Goal: Transaction & Acquisition: Book appointment/travel/reservation

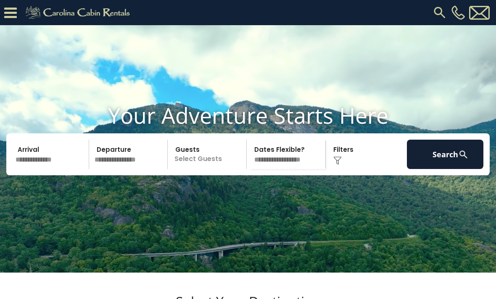
click at [13, 12] on icon at bounding box center [10, 12] width 13 height 15
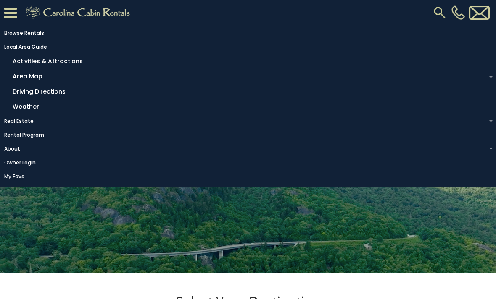
click at [16, 49] on link "Local Area Guide" at bounding box center [245, 47] width 491 height 12
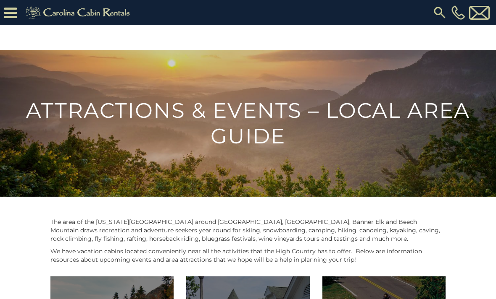
click at [10, 18] on icon at bounding box center [10, 12] width 13 height 15
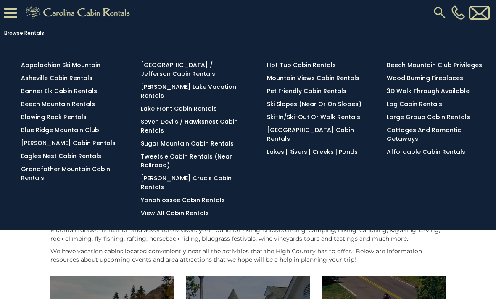
click at [58, 147] on link "[PERSON_NAME] Cabin Rentals" at bounding box center [68, 143] width 94 height 8
click at [323, 91] on link "Pet Friendly Cabin Rentals" at bounding box center [306, 91] width 79 height 8
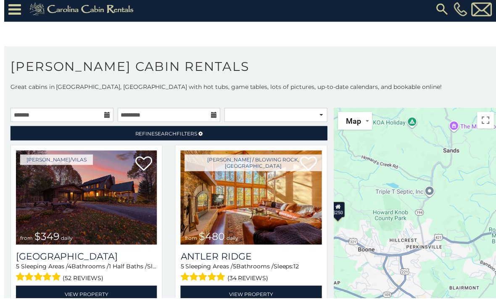
scroll to position [5, 0]
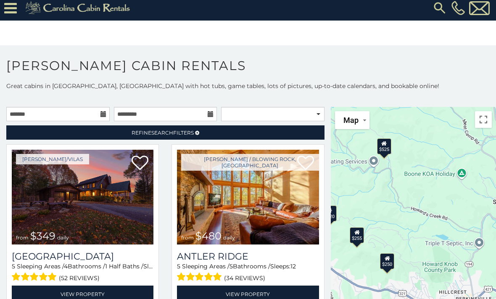
click at [388, 141] on div "$525" at bounding box center [384, 146] width 14 height 16
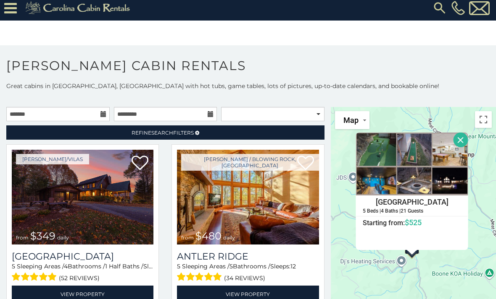
click at [460, 138] on button "Close" at bounding box center [460, 140] width 15 height 15
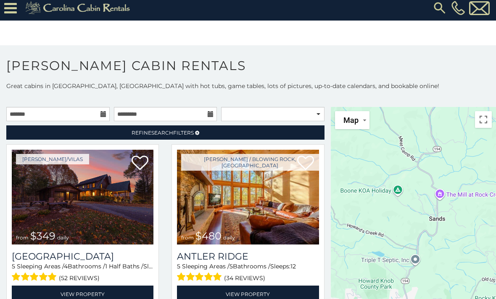
scroll to position [0, 0]
click at [295, 114] on select "**********" at bounding box center [272, 114] width 103 height 14
click at [73, 132] on link "Refine Search Filters" at bounding box center [165, 133] width 318 height 14
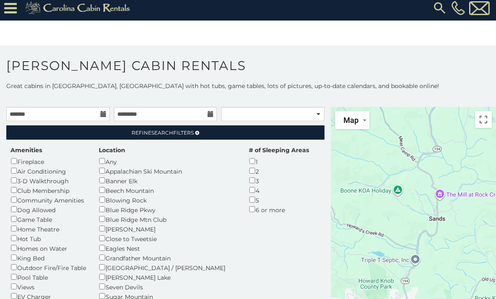
click at [211, 133] on link "Refine Search Filters" at bounding box center [165, 133] width 318 height 14
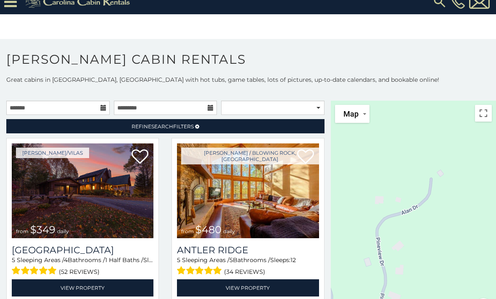
scroll to position [17, 0]
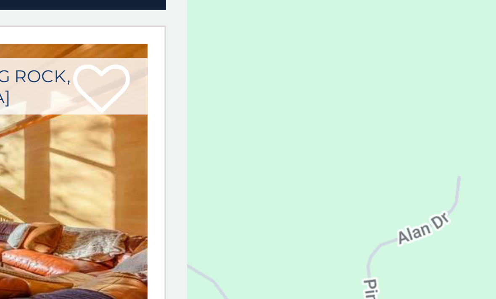
click at [331, 111] on div "$349 $480 $525 $315 $355 $635 $675 $930 $400 $451 $330 $400 $485 $460 $395 $695…" at bounding box center [413, 223] width 165 height 225
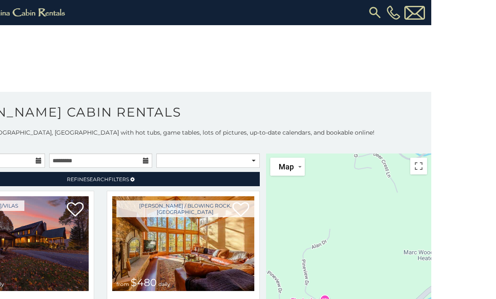
scroll to position [28, 0]
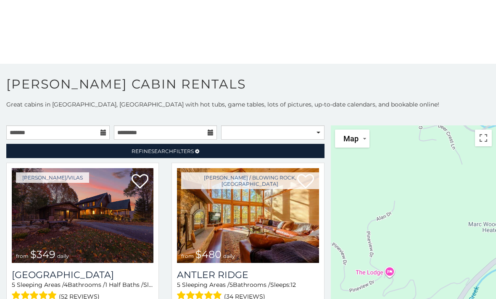
click at [360, 140] on button "Map" at bounding box center [352, 139] width 34 height 18
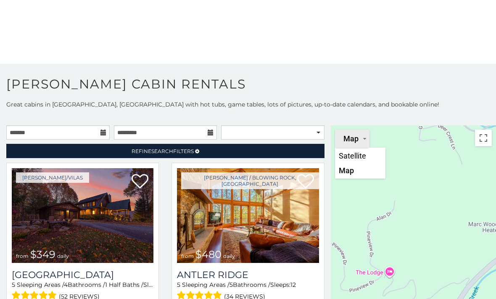
click at [360, 141] on button "Map" at bounding box center [352, 139] width 34 height 18
click at [487, 130] on div "$349 $480 $525 $315 $355 $635 $675 $930 $400 $451 $330 $400 $485 $460 $395 $695…" at bounding box center [413, 238] width 165 height 225
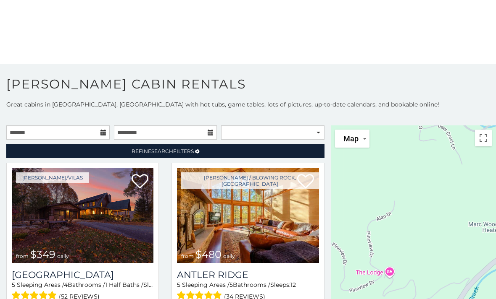
click at [483, 139] on button "Toggle fullscreen view" at bounding box center [483, 138] width 17 height 17
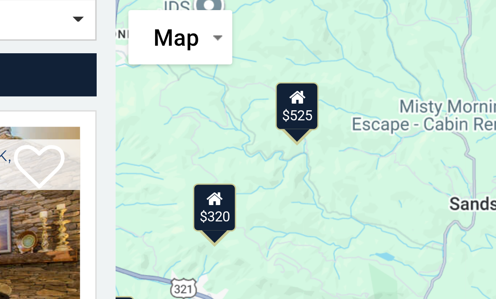
click at [384, 152] on div "$525" at bounding box center [391, 160] width 14 height 16
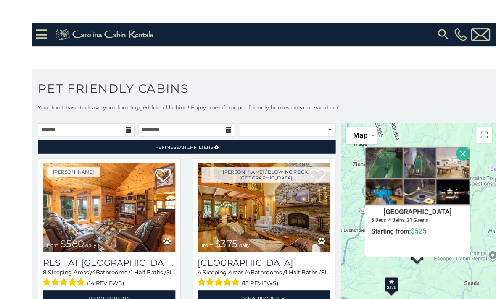
scroll to position [13, 0]
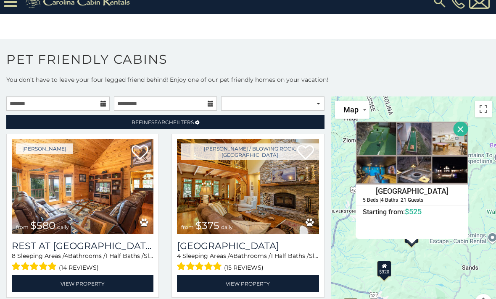
click at [459, 124] on button "Close" at bounding box center [460, 129] width 15 height 15
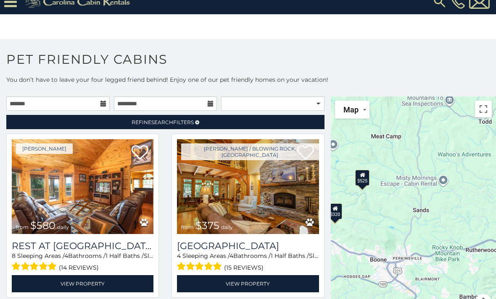
scroll to position [0, 0]
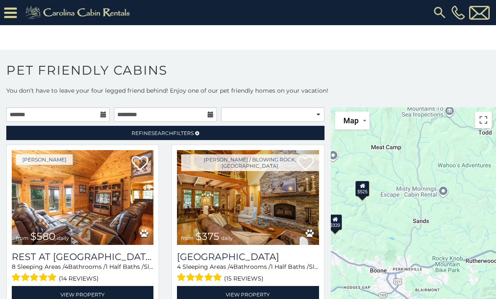
click at [5, 9] on icon at bounding box center [10, 12] width 13 height 15
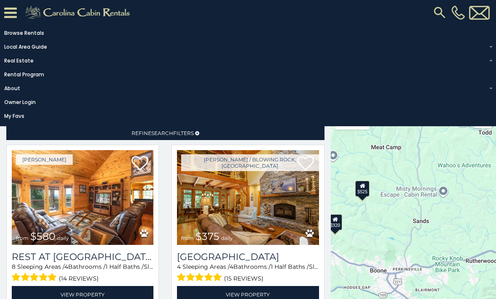
click at [436, 15] on img at bounding box center [439, 12] width 15 height 15
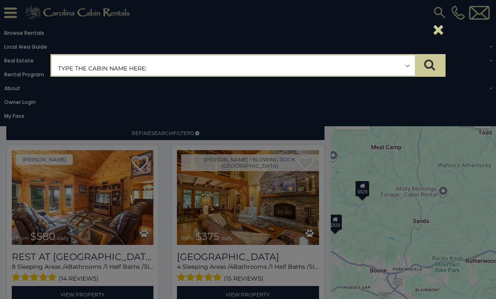
click at [152, 58] on input "text" at bounding box center [233, 65] width 363 height 21
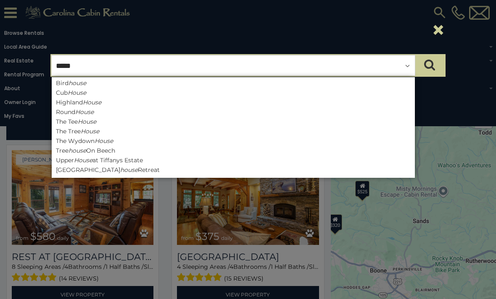
click at [95, 68] on input "*****" at bounding box center [233, 65] width 363 height 21
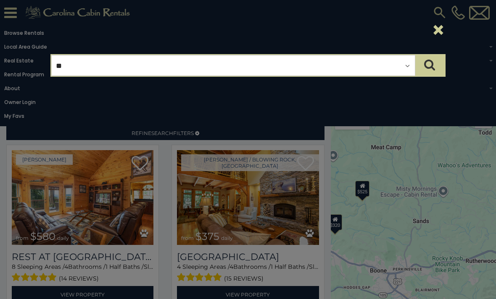
type input "*"
click at [438, 30] on button "×" at bounding box center [438, 30] width 14 height 24
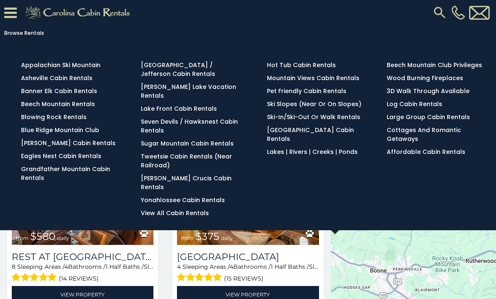
click at [42, 143] on link "[PERSON_NAME] Cabin Rentals" at bounding box center [68, 143] width 94 height 8
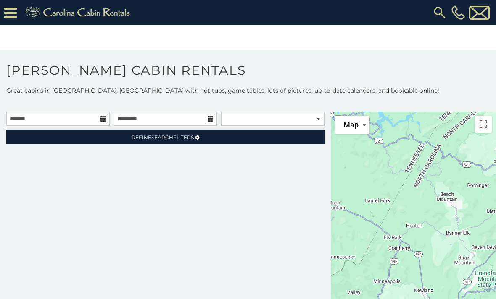
click at [71, 138] on link "Refine Search Filters" at bounding box center [165, 137] width 318 height 14
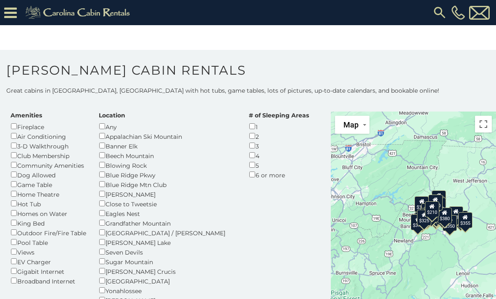
scroll to position [32, 0]
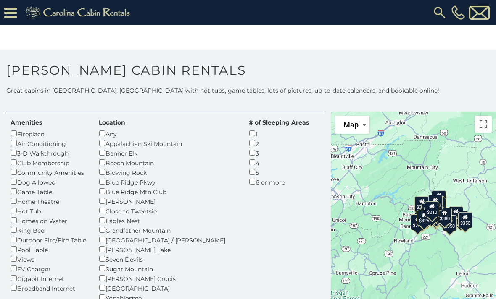
click at [7, 186] on div "Amenities Fireplace Air Conditioning 3-D Walkthrough Club Membership Community …" at bounding box center [48, 205] width 88 height 175
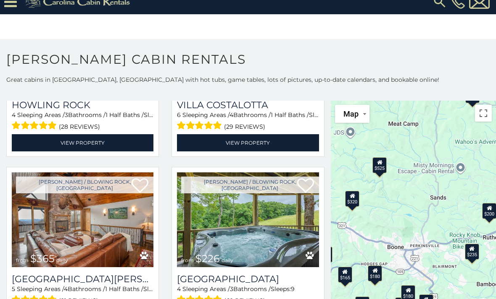
scroll to position [1553, 0]
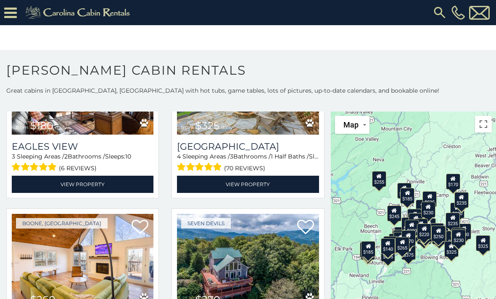
scroll to position [2373, 0]
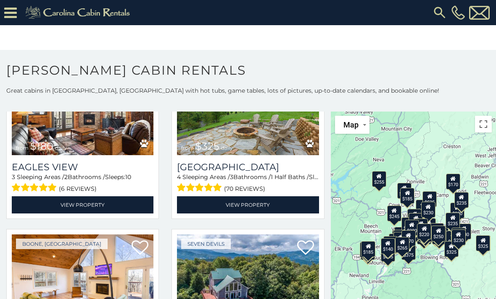
click at [73, 16] on img at bounding box center [79, 12] width 116 height 17
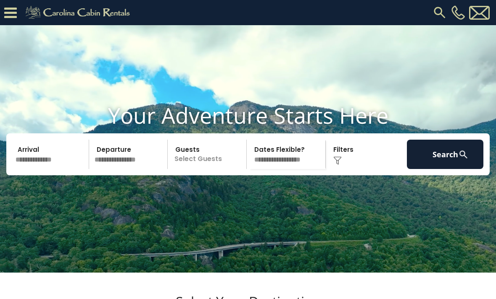
click at [9, 14] on icon at bounding box center [10, 12] width 13 height 15
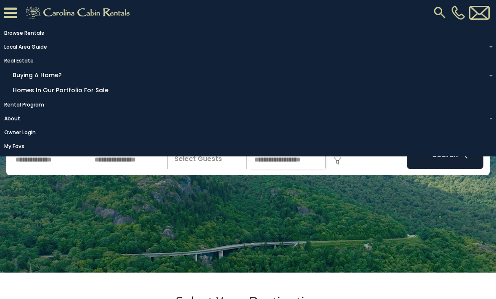
click at [48, 97] on link "Homes in Our Portfolio For Sale" at bounding box center [249, 90] width 483 height 13
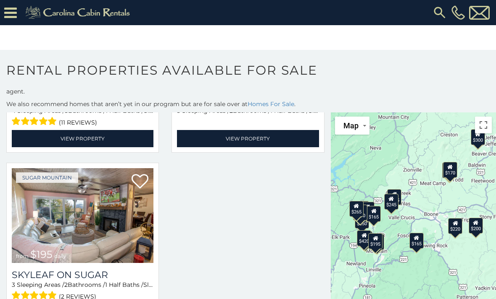
scroll to position [1560, 0]
click at [7, 16] on icon at bounding box center [10, 12] width 13 height 15
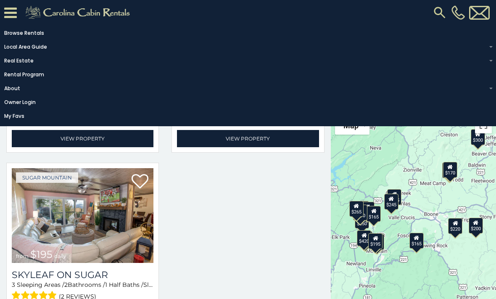
click at [78, 4] on img at bounding box center [79, 12] width 116 height 17
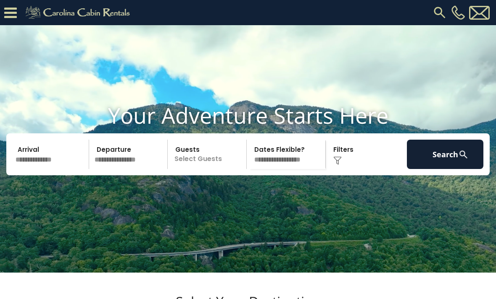
click at [338, 169] on div "Click to Choose" at bounding box center [366, 154] width 76 height 29
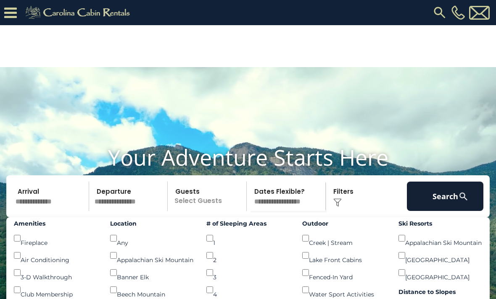
click at [5, 12] on icon at bounding box center [10, 12] width 13 height 15
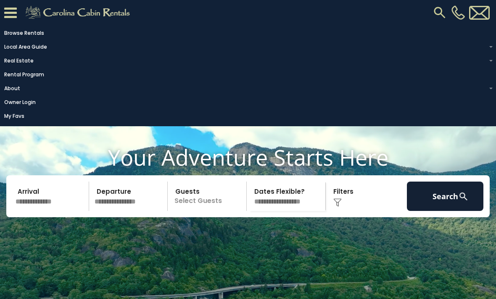
click at [12, 122] on link "My Favs" at bounding box center [245, 116] width 491 height 12
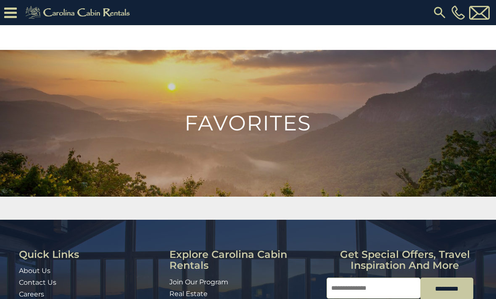
click at [10, 10] on icon at bounding box center [10, 12] width 13 height 15
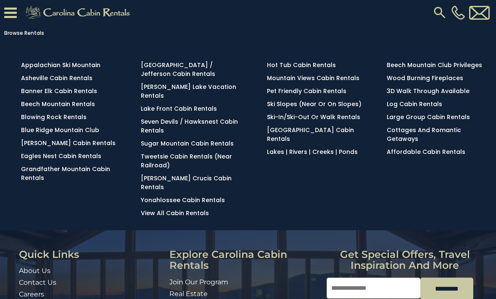
click at [342, 79] on link "Mountain Views Cabin Rentals" at bounding box center [313, 78] width 92 height 8
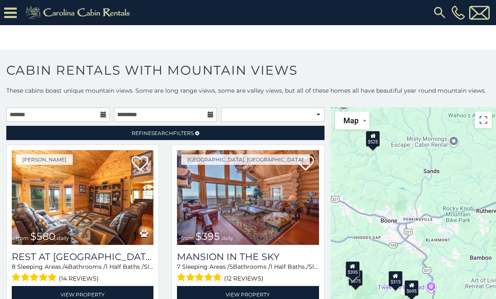
click at [102, 131] on link "Refine Search Filters" at bounding box center [165, 133] width 318 height 14
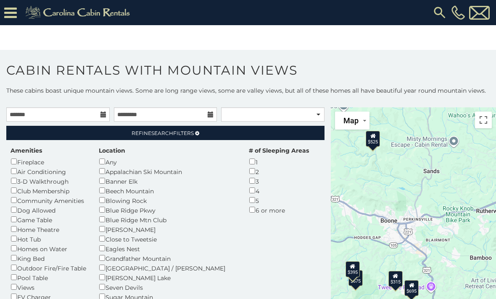
click at [10, 201] on div "Community Amenities" at bounding box center [48, 201] width 76 height 10
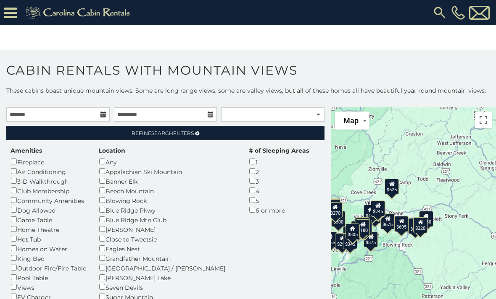
click at [10, 9] on icon at bounding box center [10, 12] width 13 height 15
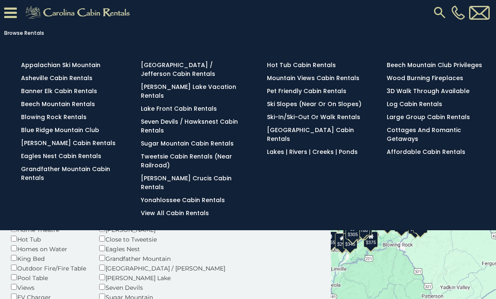
click at [6, 14] on icon at bounding box center [10, 12] width 13 height 15
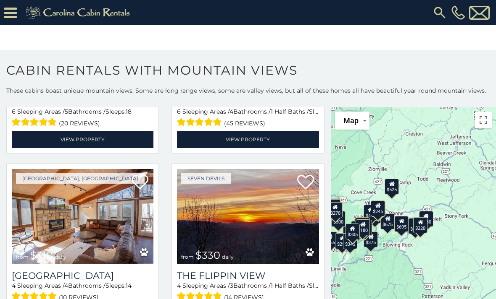
scroll to position [872, 0]
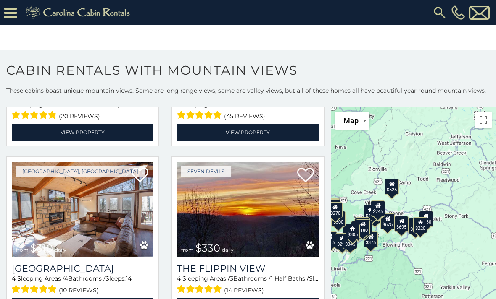
click at [11, 11] on icon at bounding box center [10, 12] width 13 height 15
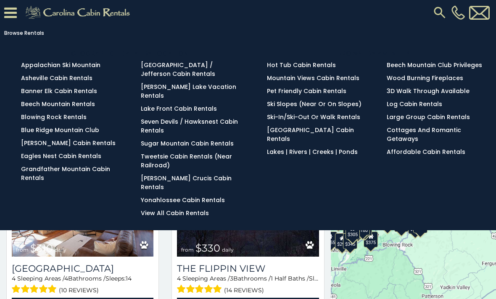
click at [151, 209] on link "View All Cabin Rentals" at bounding box center [175, 213] width 68 height 8
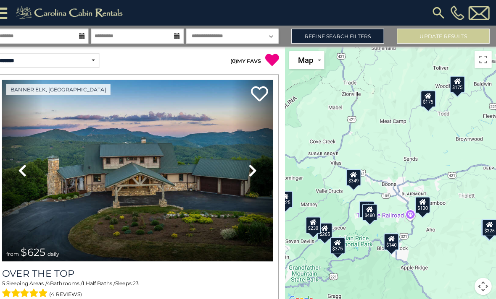
click at [452, 40] on button "Update Results" at bounding box center [444, 35] width 91 height 15
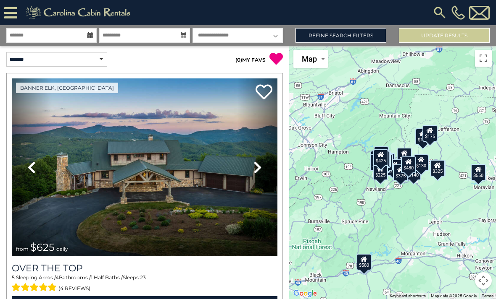
click at [483, 56] on button "Toggle fullscreen view" at bounding box center [483, 58] width 17 height 17
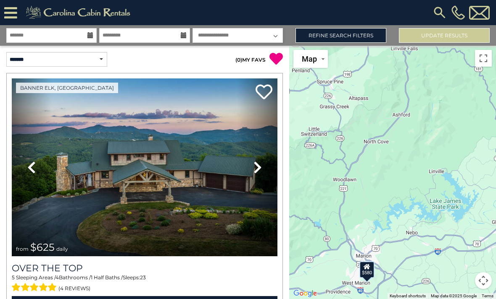
click at [478, 56] on button "Toggle fullscreen view" at bounding box center [483, 58] width 17 height 17
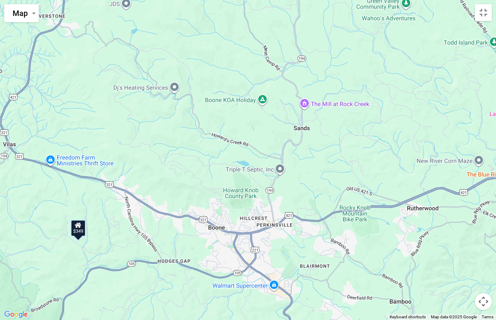
click at [482, 10] on button "Toggle fullscreen view" at bounding box center [483, 12] width 17 height 17
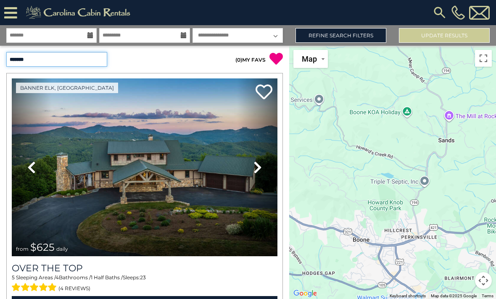
click at [53, 54] on select "**********" at bounding box center [56, 59] width 101 height 15
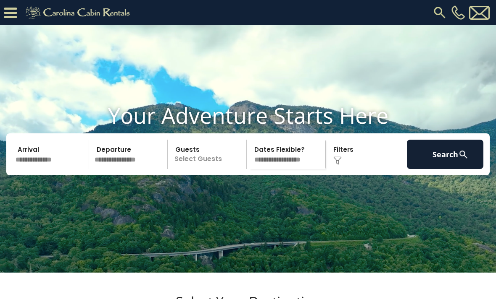
click at [38, 169] on input "text" at bounding box center [51, 154] width 76 height 29
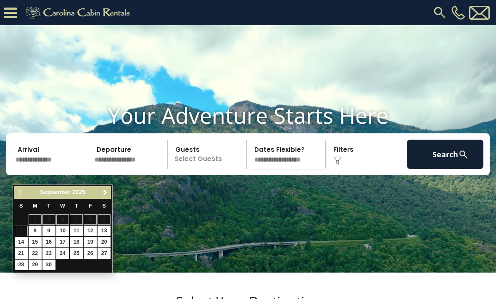
click at [109, 197] on link "Next" at bounding box center [105, 193] width 10 height 10
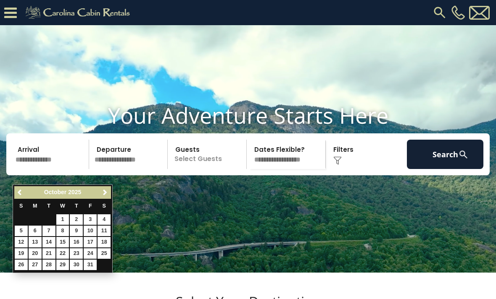
click at [104, 192] on span "Next" at bounding box center [105, 192] width 7 height 7
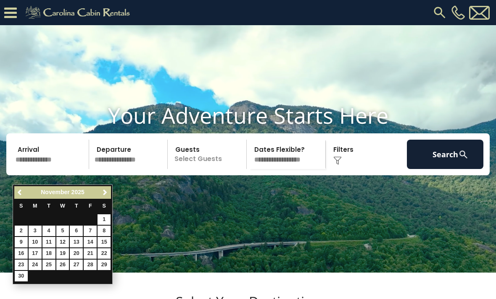
click at [21, 262] on link "23" at bounding box center [21, 265] width 13 height 10
type input "********"
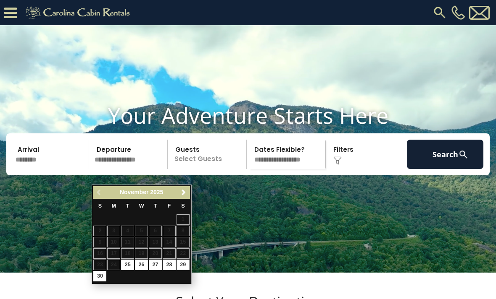
click at [179, 264] on link "29" at bounding box center [182, 265] width 13 height 10
type input "********"
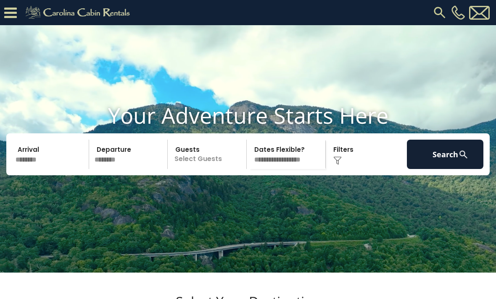
click at [188, 169] on p "Select Guests" at bounding box center [208, 154] width 76 height 29
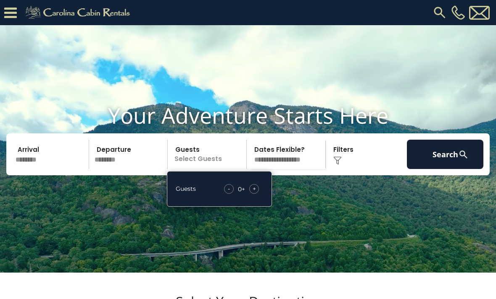
click at [259, 194] on div "+" at bounding box center [254, 189] width 10 height 10
click at [257, 194] on div "+" at bounding box center [254, 189] width 10 height 10
click at [255, 193] on span "+" at bounding box center [253, 189] width 3 height 8
click at [257, 194] on div "+" at bounding box center [254, 189] width 10 height 10
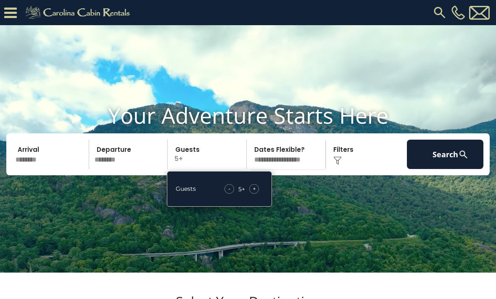
click at [256, 194] on div "+" at bounding box center [254, 189] width 10 height 10
click at [255, 193] on span "+" at bounding box center [253, 189] width 3 height 8
click at [257, 194] on div "+" at bounding box center [254, 189] width 10 height 10
click at [256, 194] on div "+" at bounding box center [254, 189] width 10 height 10
click at [258, 194] on div "+" at bounding box center [254, 189] width 10 height 10
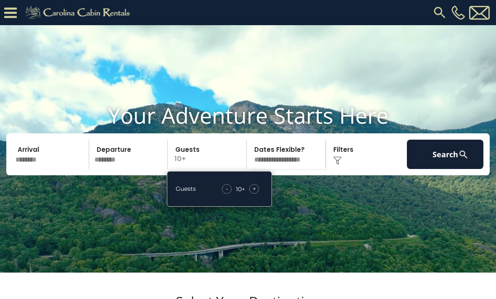
click at [258, 194] on div "+" at bounding box center [254, 189] width 10 height 10
click at [296, 169] on select "**********" at bounding box center [287, 154] width 76 height 29
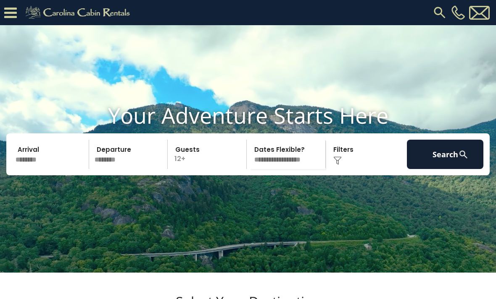
select select "*"
click at [298, 169] on select "**********" at bounding box center [287, 154] width 76 height 29
select select
click at [339, 165] on img at bounding box center [337, 161] width 8 height 8
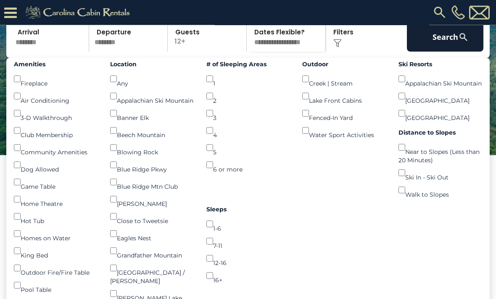
scroll to position [92, 0]
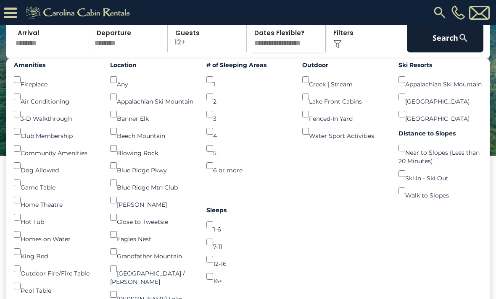
click at [12, 109] on div "Amenities Fireplace () Air Conditioning () 3-D Walkthrough () Club Membership (…" at bounding box center [56, 211] width 96 height 305
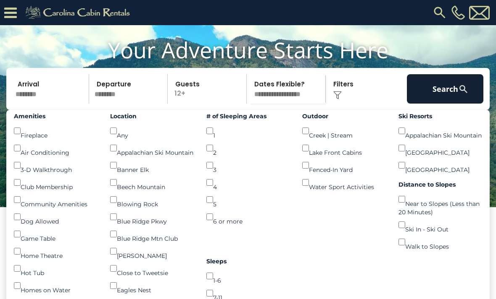
scroll to position [0, 0]
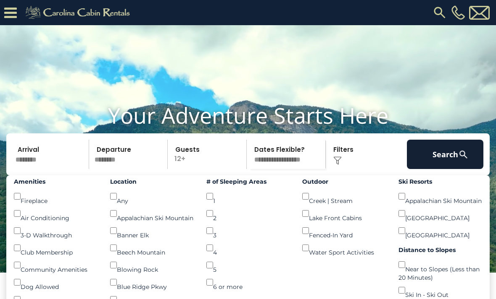
click at [448, 169] on button "Search" at bounding box center [445, 154] width 76 height 29
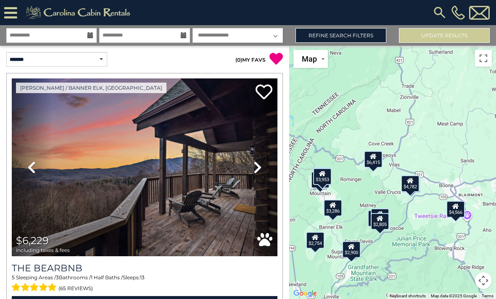
click at [366, 34] on link "Refine Search Filters" at bounding box center [340, 35] width 91 height 15
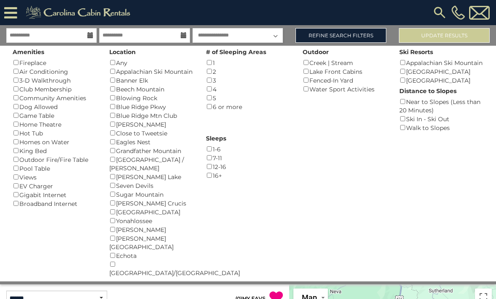
click at [365, 33] on link "Refine Search Filters" at bounding box center [340, 35] width 91 height 15
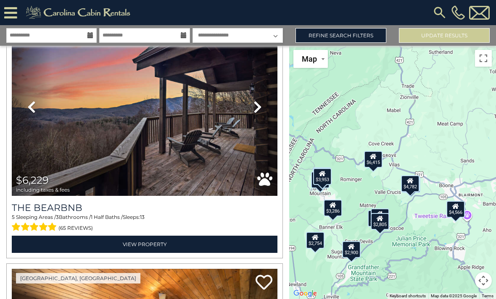
scroll to position [50, 0]
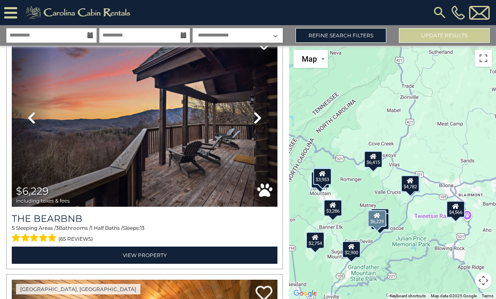
click at [262, 115] on link "Next" at bounding box center [257, 118] width 40 height 178
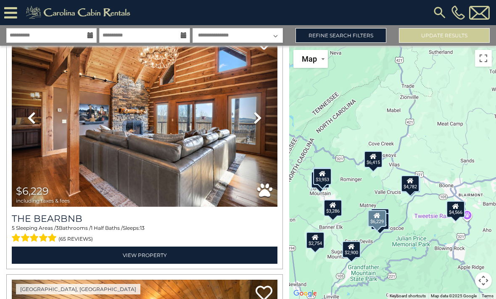
click at [257, 115] on icon at bounding box center [257, 117] width 8 height 13
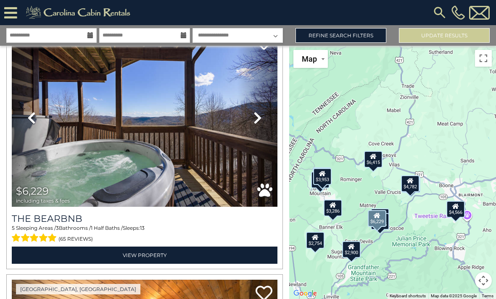
click at [254, 113] on icon at bounding box center [257, 117] width 8 height 13
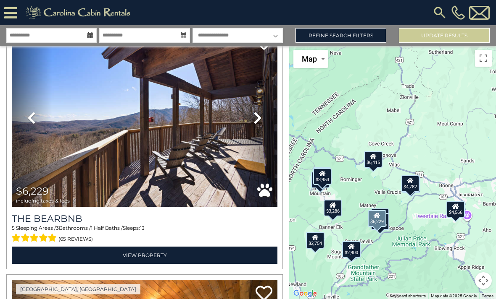
click at [255, 115] on icon at bounding box center [257, 117] width 8 height 13
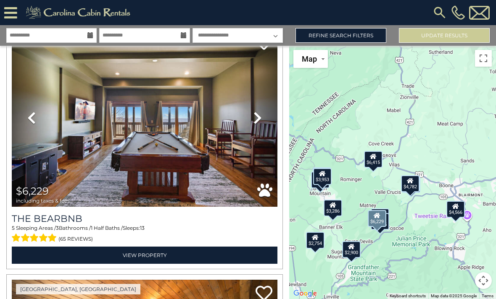
click at [255, 115] on icon at bounding box center [257, 117] width 8 height 13
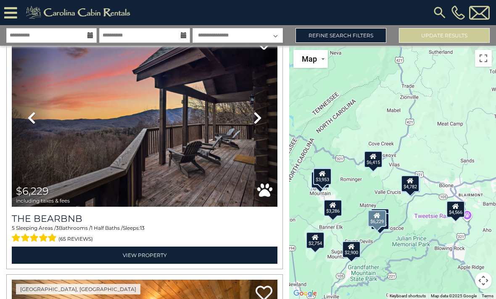
click at [195, 223] on h3 "The Bearbnb" at bounding box center [144, 218] width 265 height 11
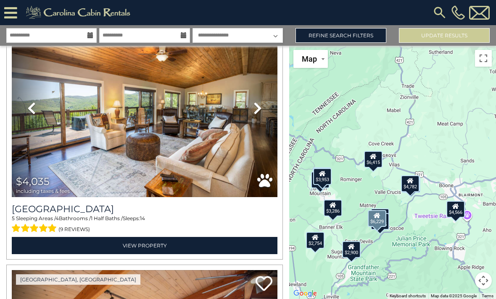
scroll to position [311, 0]
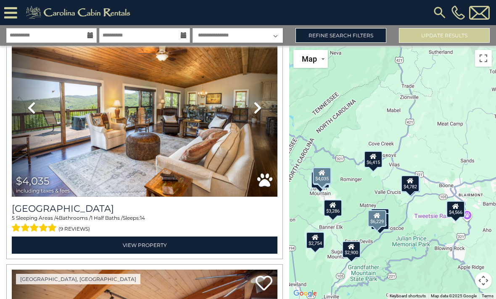
click at [46, 108] on link "Previous" at bounding box center [32, 108] width 40 height 178
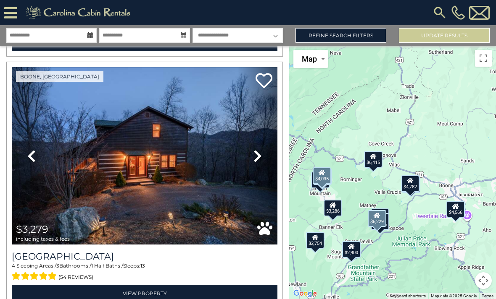
scroll to position [765, 0]
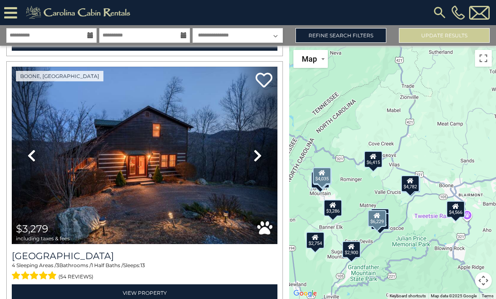
click at [34, 113] on link "Previous" at bounding box center [32, 156] width 40 height 178
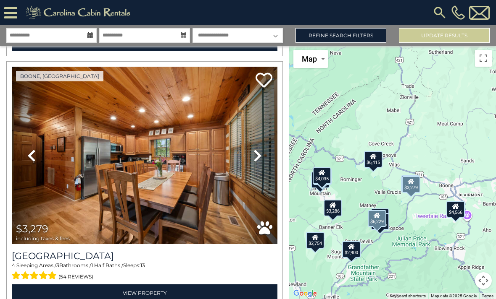
click at [30, 152] on icon at bounding box center [31, 155] width 8 height 13
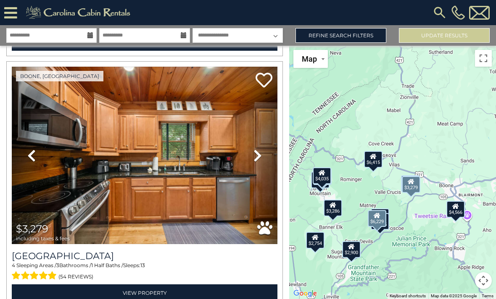
click at [31, 151] on icon at bounding box center [31, 155] width 8 height 13
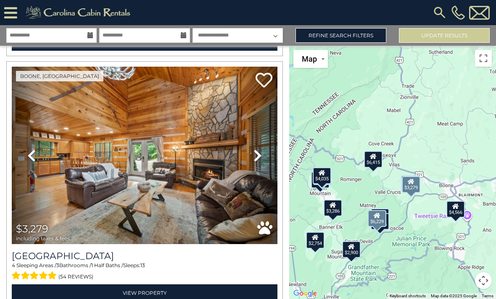
click at [32, 154] on icon at bounding box center [31, 155] width 8 height 13
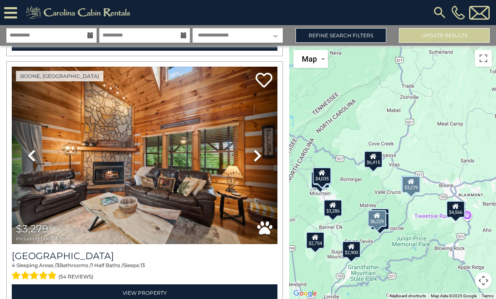
click at [33, 153] on icon at bounding box center [31, 155] width 8 height 13
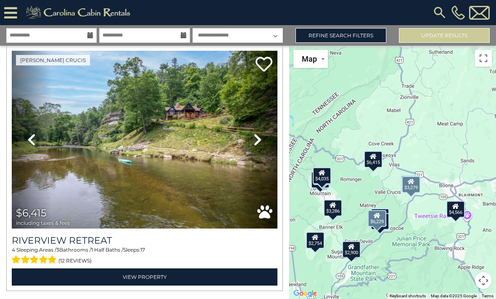
scroll to position [27, 0]
click at [50, 149] on link "Previous" at bounding box center [32, 140] width 40 height 178
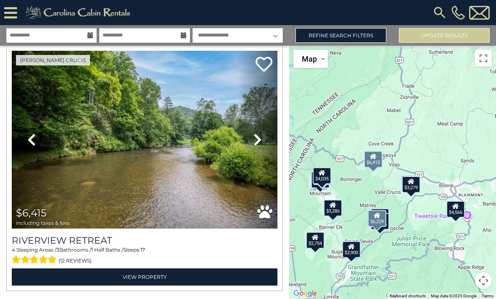
click at [69, 269] on link "View Property" at bounding box center [144, 277] width 265 height 17
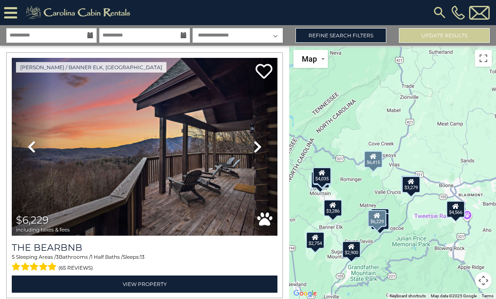
scroll to position [22, 0]
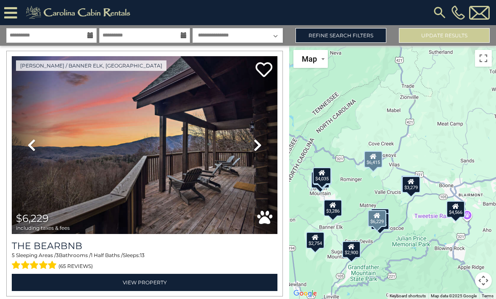
click at [26, 144] on link "Previous" at bounding box center [32, 145] width 40 height 178
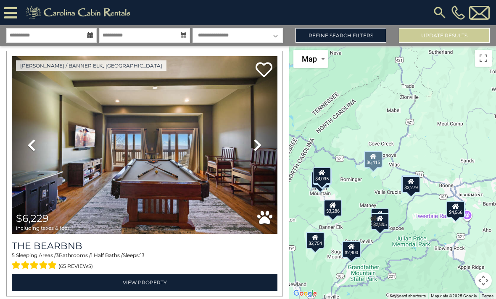
click at [28, 146] on icon at bounding box center [31, 145] width 8 height 13
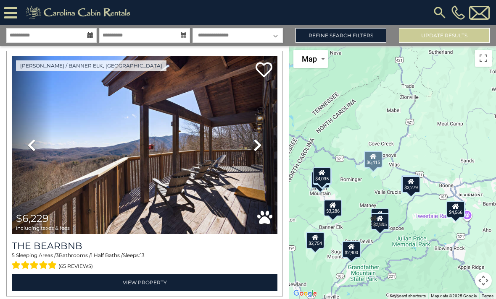
click at [26, 144] on link "Previous" at bounding box center [32, 145] width 40 height 178
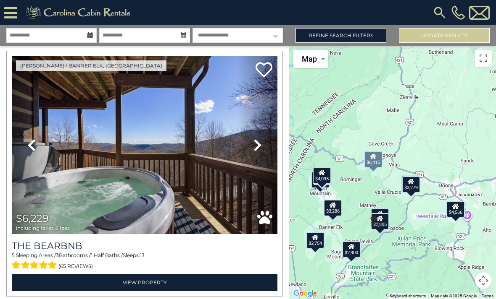
click at [24, 142] on link "Previous" at bounding box center [32, 145] width 40 height 178
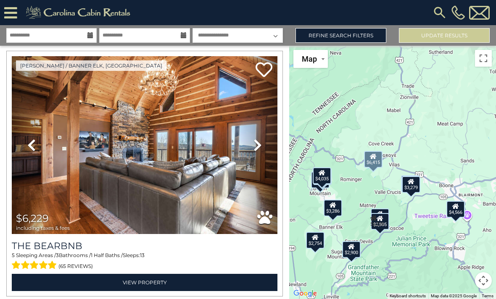
click at [25, 143] on link "Previous" at bounding box center [32, 145] width 40 height 178
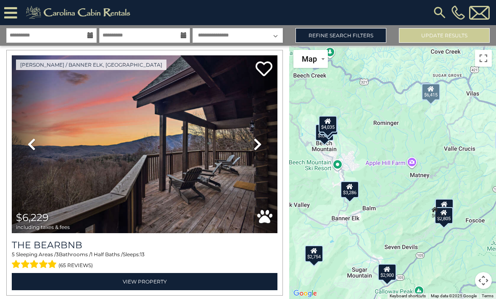
scroll to position [34, 0]
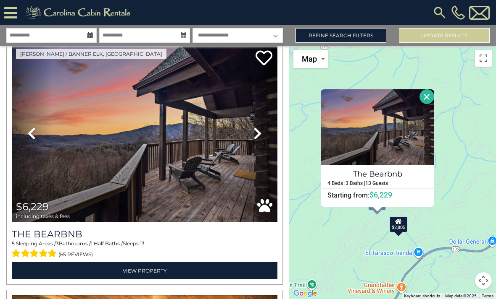
click at [431, 93] on button "Close" at bounding box center [426, 96] width 15 height 15
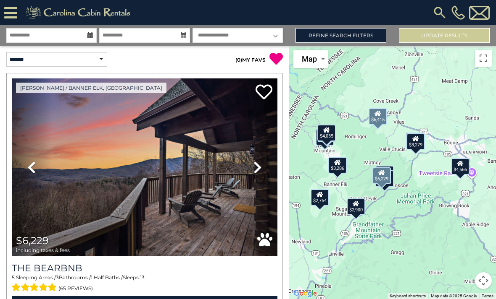
scroll to position [0, 0]
click at [362, 28] on link "Refine Search Filters" at bounding box center [340, 35] width 91 height 15
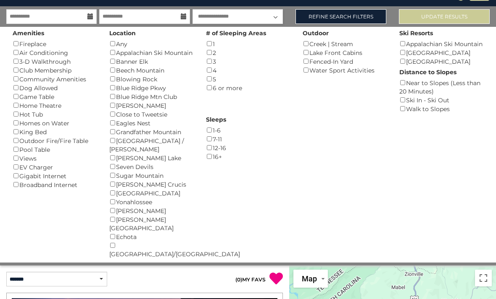
click at [205, 79] on div "# of Sleeping Areas 1 () 2 () 3 () 4 () 5 () 6 or more ()" at bounding box center [247, 60] width 97 height 66
click at [457, 21] on button "Please Update Results" at bounding box center [444, 16] width 91 height 15
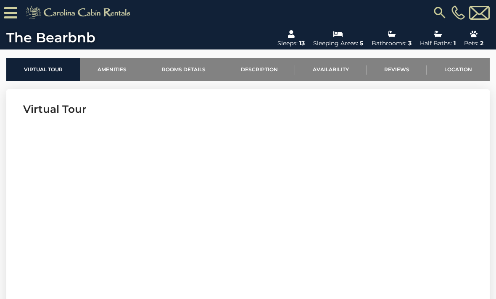
click at [188, 79] on link "Rooms Details" at bounding box center [183, 69] width 79 height 23
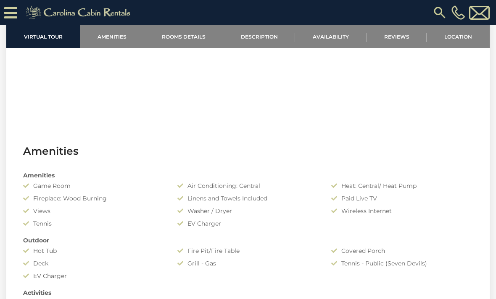
scroll to position [448, 0]
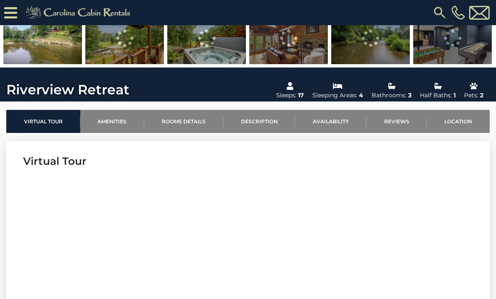
scroll to position [184, 0]
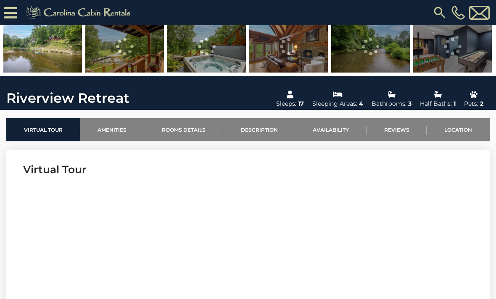
click at [186, 128] on link "Rooms Details" at bounding box center [183, 129] width 79 height 23
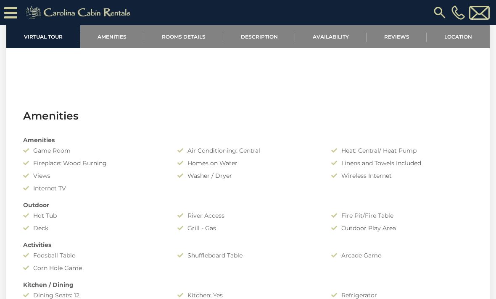
scroll to position [483, 0]
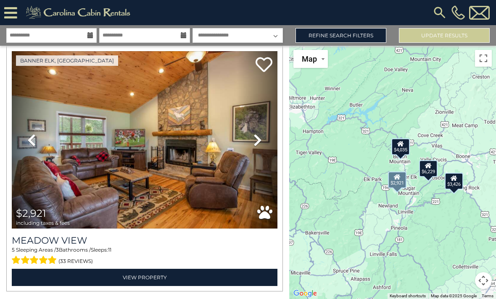
click at [252, 138] on link "Next" at bounding box center [257, 140] width 40 height 178
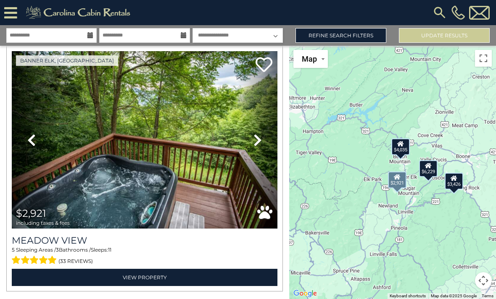
click at [261, 136] on icon at bounding box center [257, 140] width 8 height 13
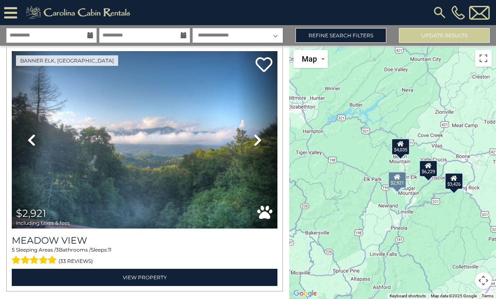
click at [255, 141] on icon at bounding box center [257, 140] width 8 height 13
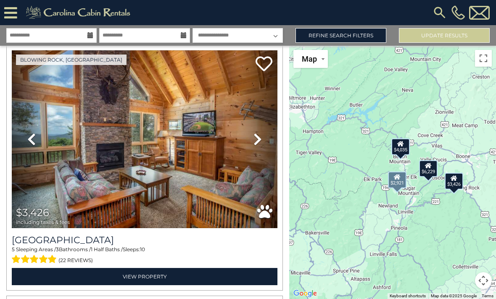
scroll to position [527, 0]
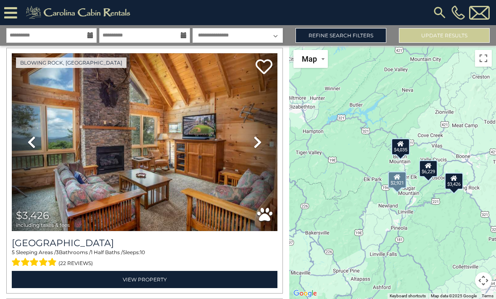
click at [255, 144] on icon at bounding box center [257, 142] width 8 height 13
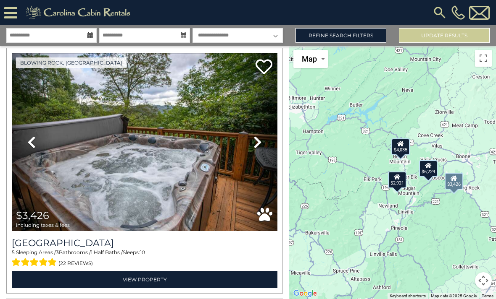
click at [261, 143] on icon at bounding box center [257, 142] width 8 height 13
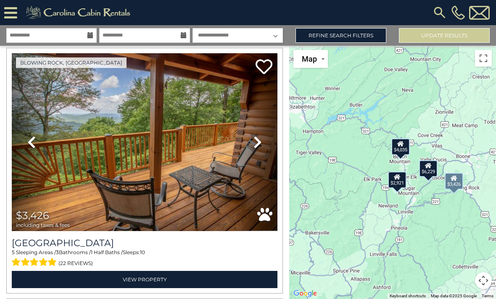
click at [250, 141] on link "Next" at bounding box center [257, 142] width 40 height 178
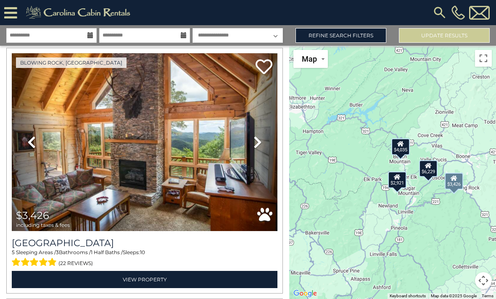
click at [263, 135] on link "Next" at bounding box center [257, 142] width 40 height 178
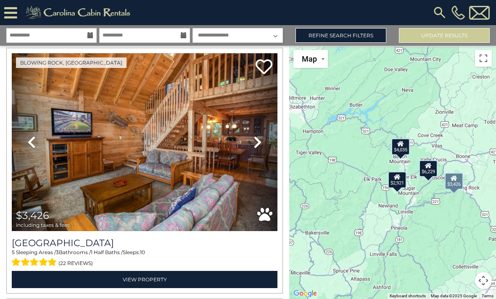
click at [263, 136] on link "Next" at bounding box center [257, 142] width 40 height 178
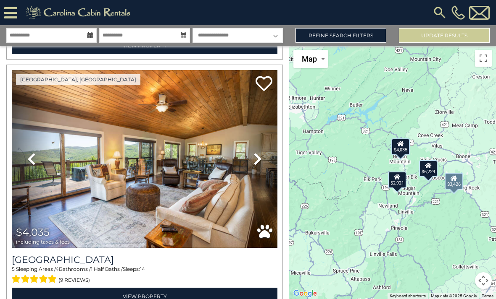
scroll to position [261, 0]
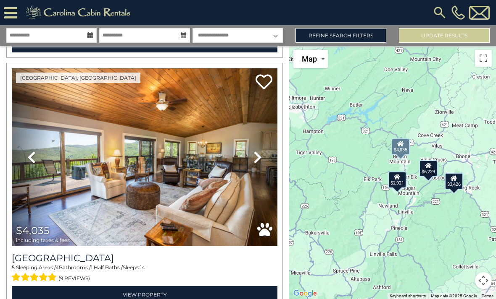
click at [259, 154] on icon at bounding box center [257, 157] width 8 height 13
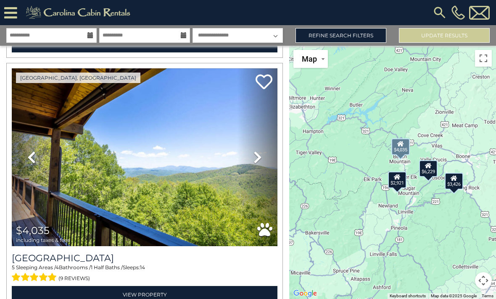
click at [262, 151] on link "Next" at bounding box center [257, 157] width 40 height 178
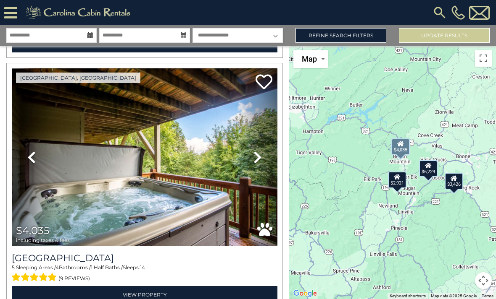
click at [257, 155] on icon at bounding box center [257, 157] width 8 height 13
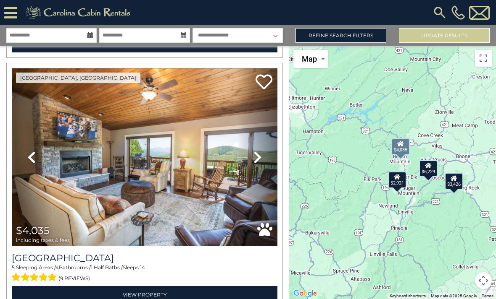
click at [259, 155] on icon at bounding box center [257, 157] width 8 height 13
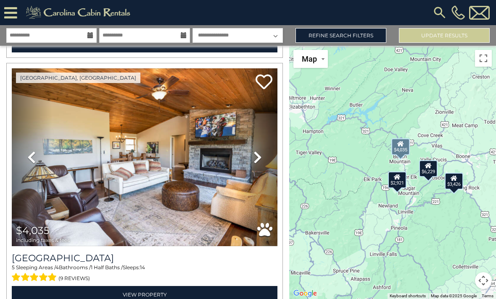
click at [261, 152] on icon at bounding box center [257, 157] width 8 height 13
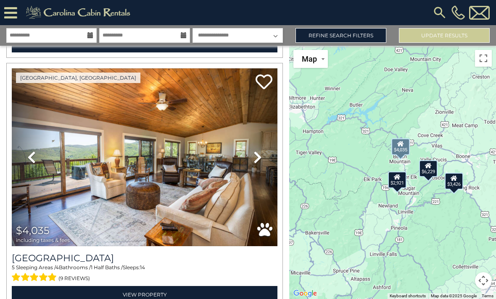
click at [260, 151] on icon at bounding box center [257, 157] width 8 height 13
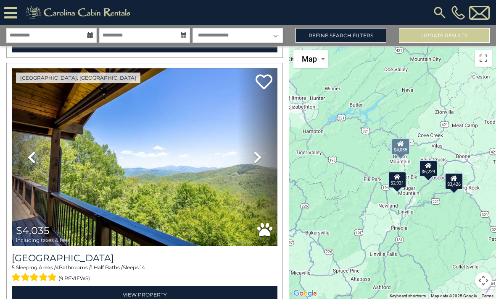
click at [56, 94] on img at bounding box center [144, 157] width 265 height 178
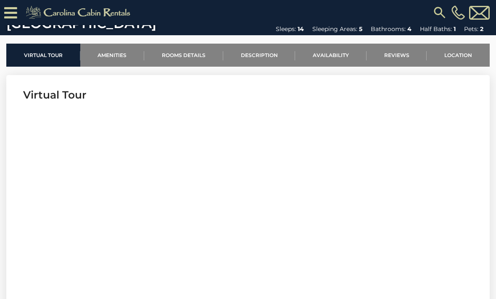
scroll to position [260, 0]
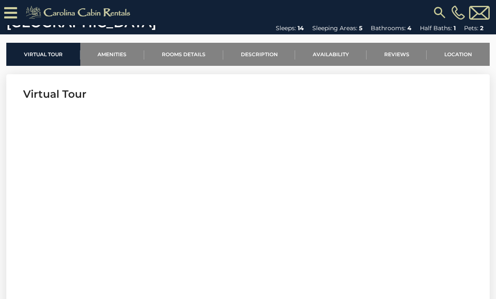
click at [173, 49] on link "Rooms Details" at bounding box center [183, 54] width 79 height 23
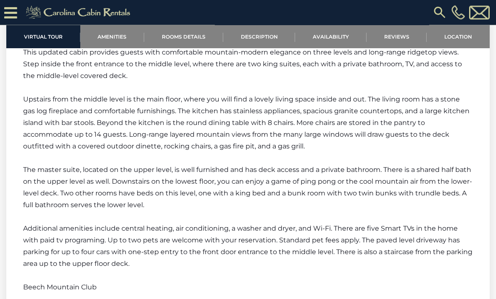
scroll to position [1178, 0]
